Goal: Task Accomplishment & Management: Manage account settings

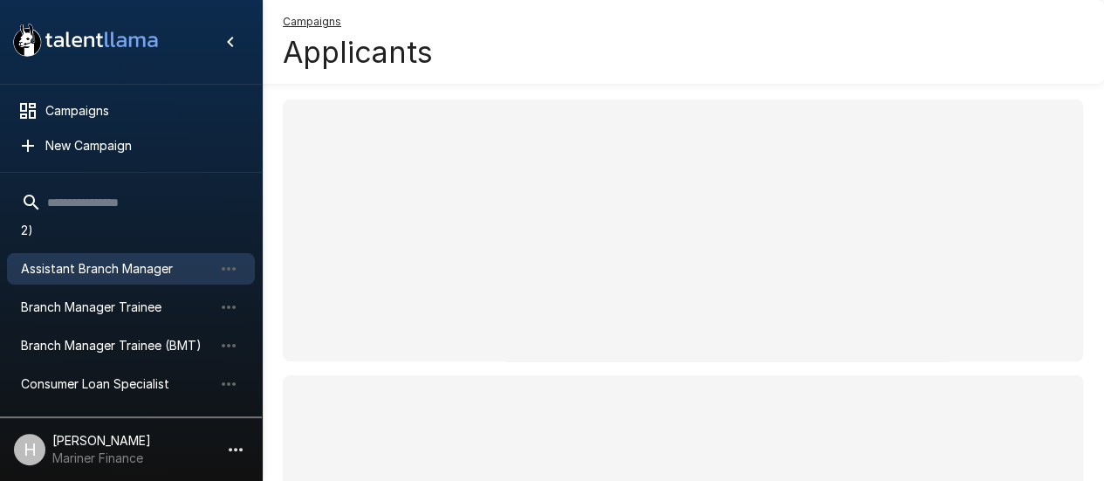
scroll to position [175, 0]
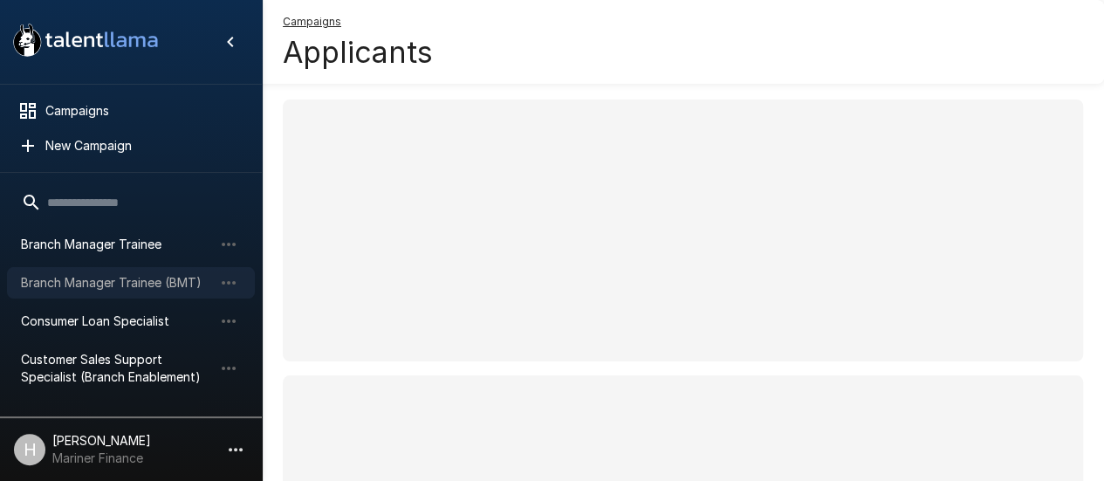
click at [136, 284] on span "Branch Manager Trainee (BMT)" at bounding box center [117, 282] width 192 height 17
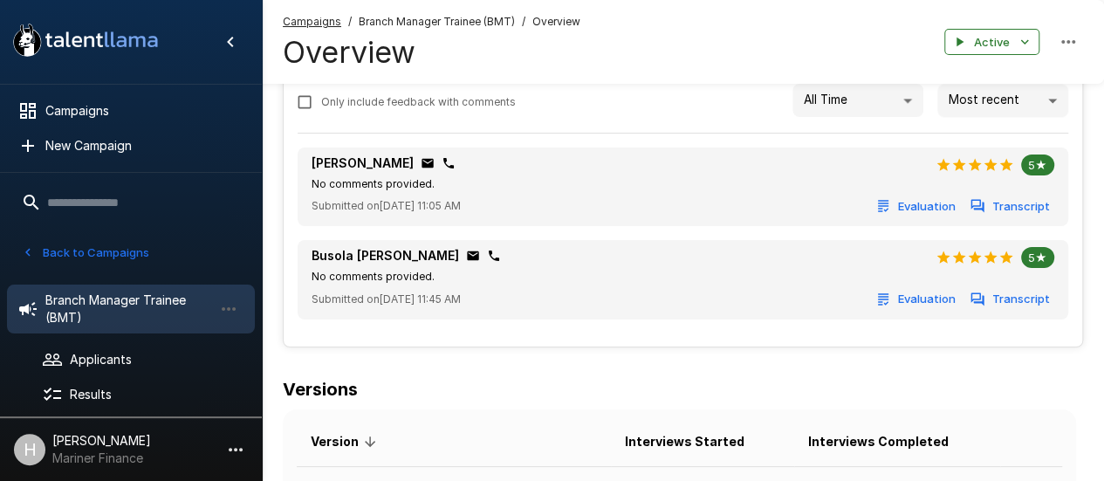
scroll to position [175, 0]
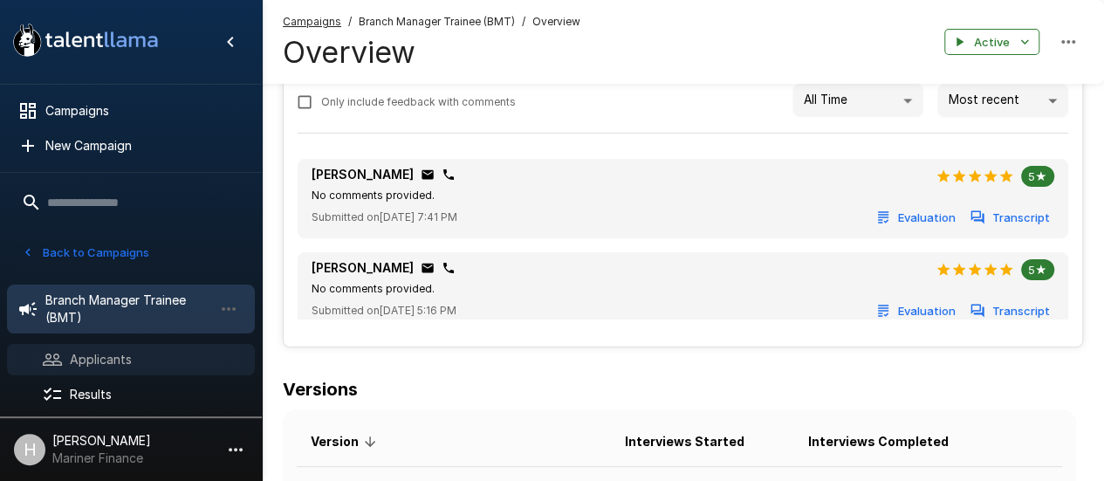
click at [147, 354] on span "Applicants" at bounding box center [155, 359] width 171 height 17
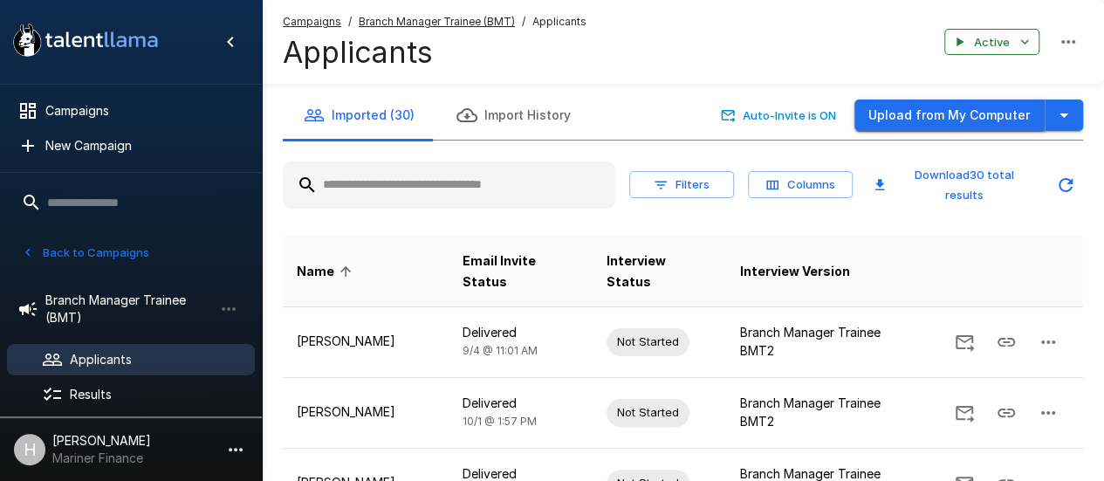
click at [892, 107] on button "Upload from My Computer" at bounding box center [950, 116] width 190 height 32
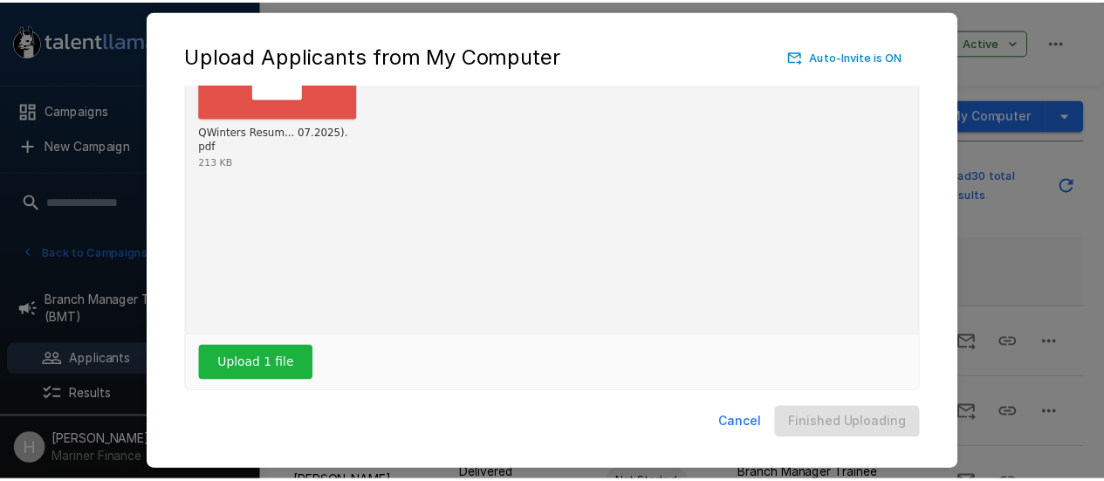
scroll to position [137, 0]
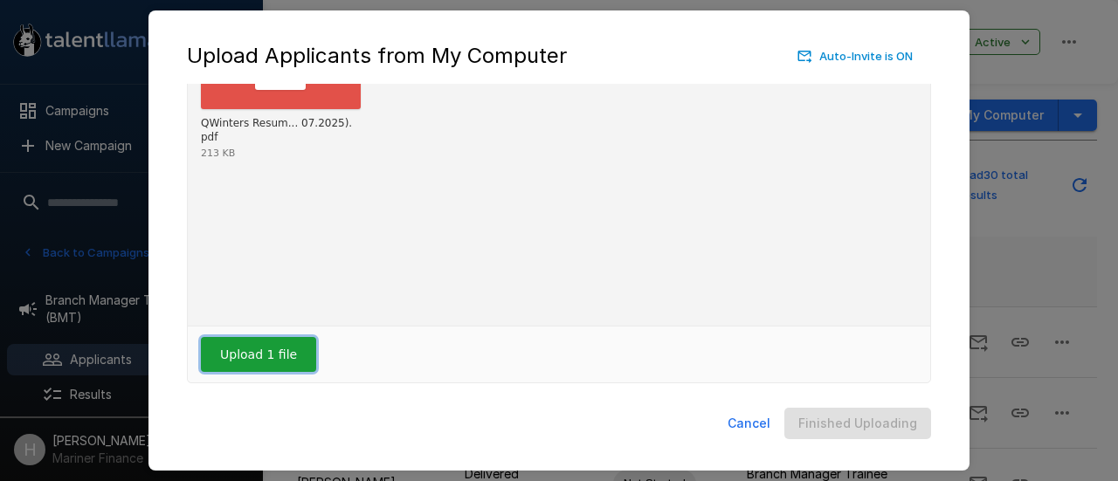
click at [292, 350] on button "Upload 1 file" at bounding box center [258, 354] width 115 height 35
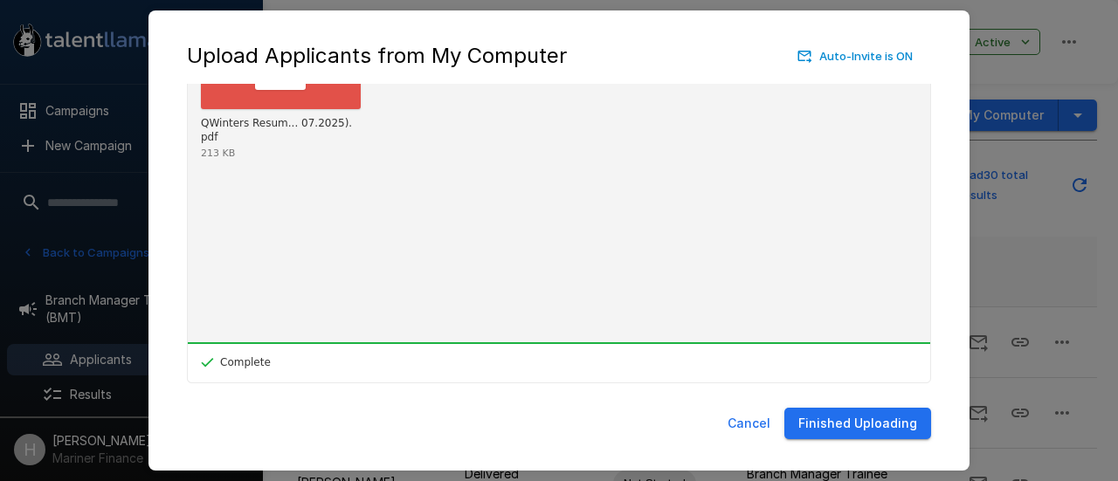
click at [853, 430] on button "Finished Uploading" at bounding box center [857, 424] width 147 height 32
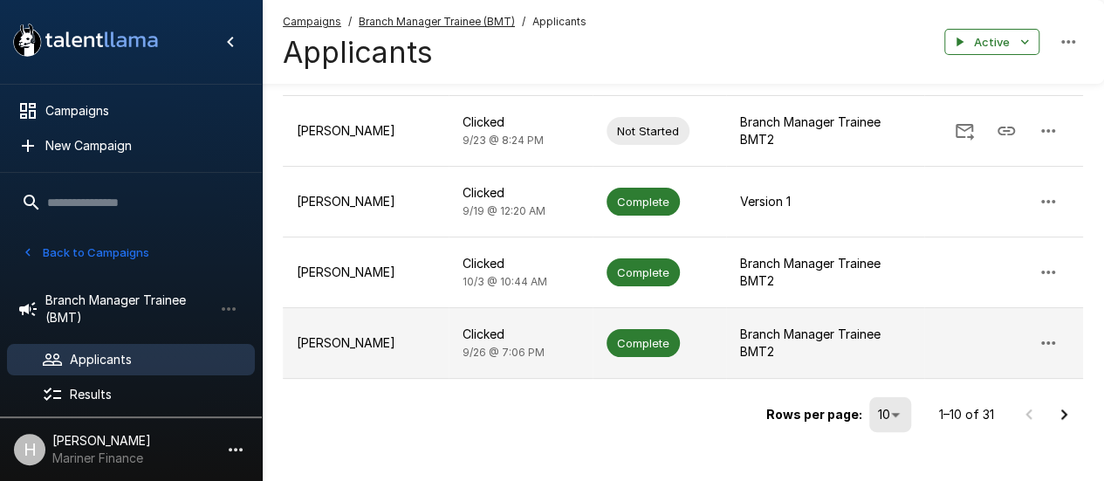
scroll to position [625, 0]
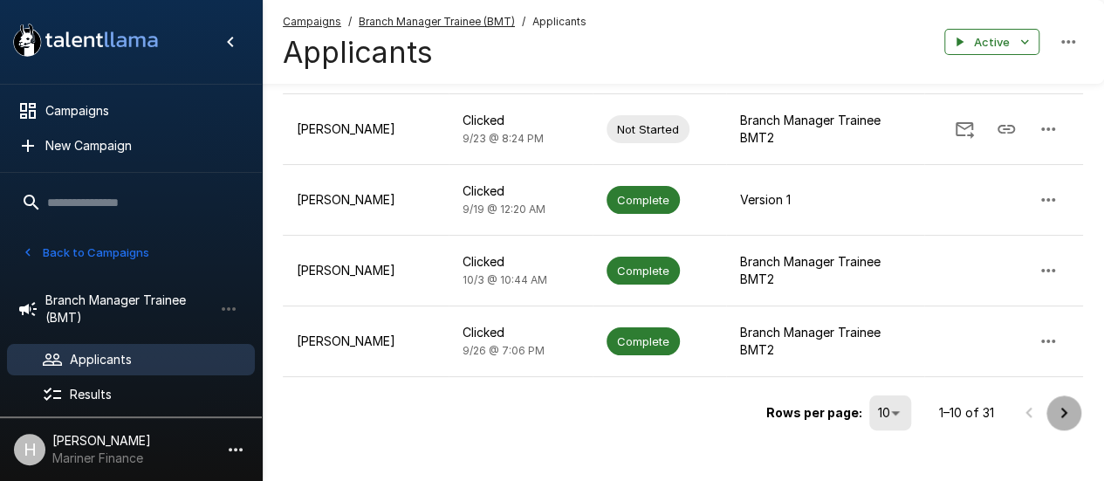
click at [1069, 402] on icon "Go to next page" at bounding box center [1064, 412] width 21 height 21
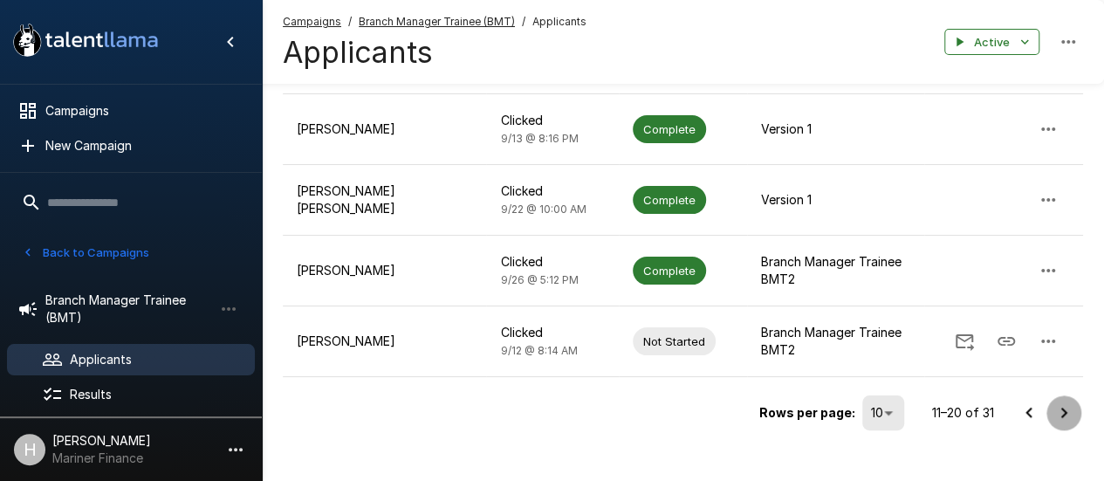
click at [1058, 402] on icon "Go to next page" at bounding box center [1064, 412] width 21 height 21
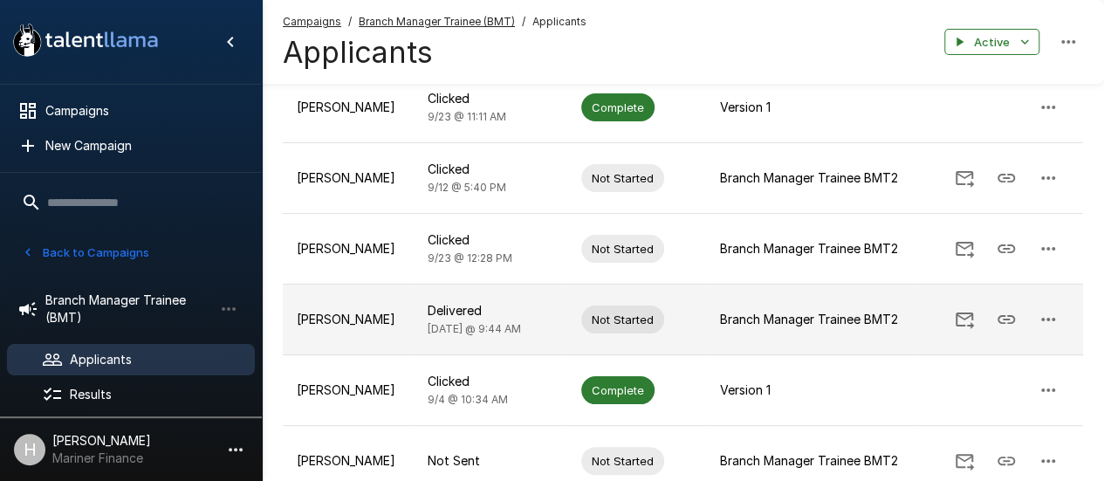
scroll to position [451, 0]
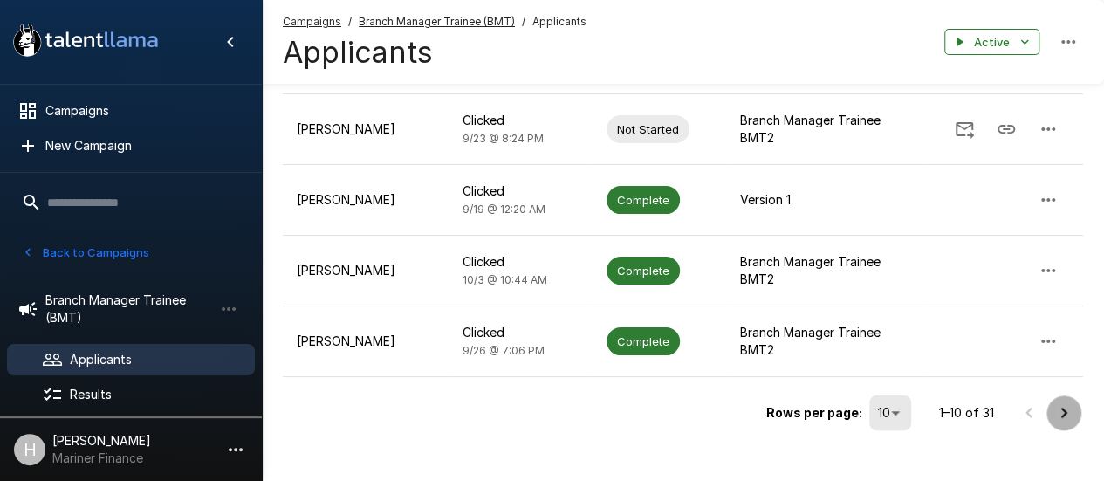
click at [1059, 402] on icon "Go to next page" at bounding box center [1064, 412] width 21 height 21
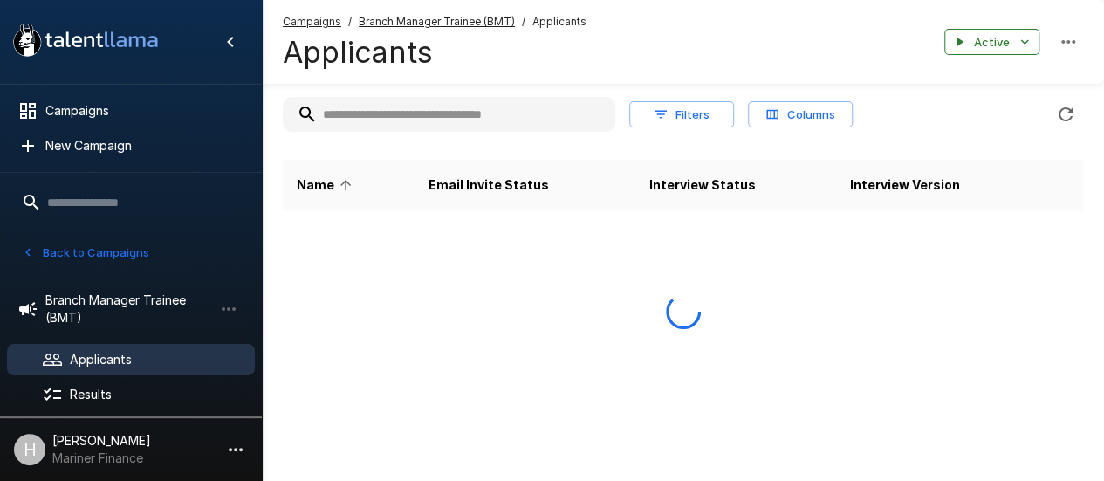
scroll to position [625, 0]
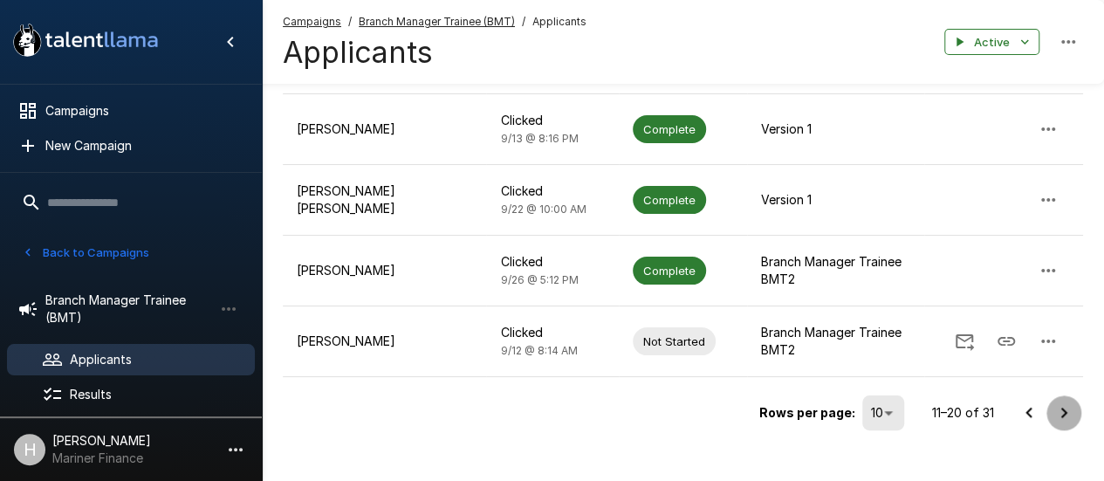
click at [1063, 402] on icon "Go to next page" at bounding box center [1064, 412] width 21 height 21
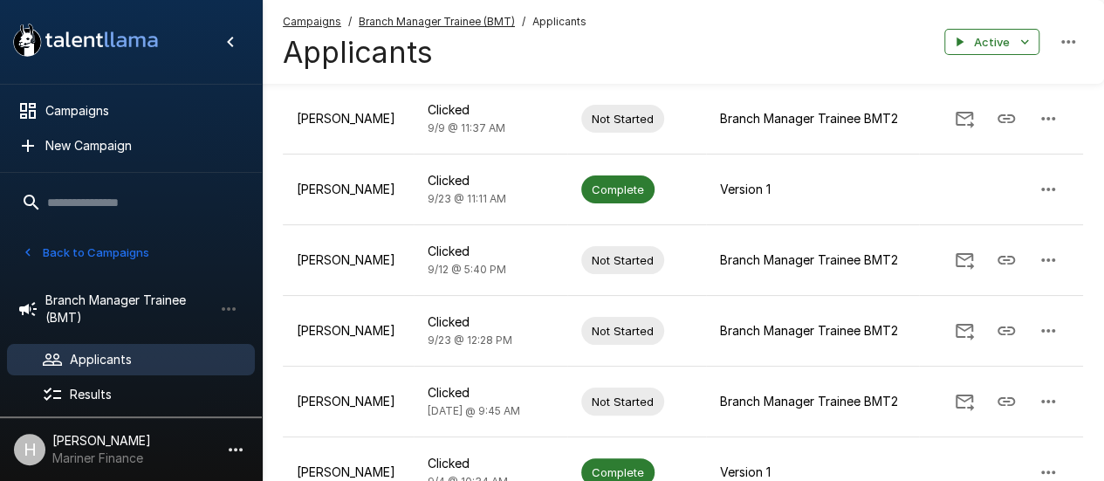
scroll to position [101, 0]
